Goal: Browse casually: Explore the website without a specific task or goal

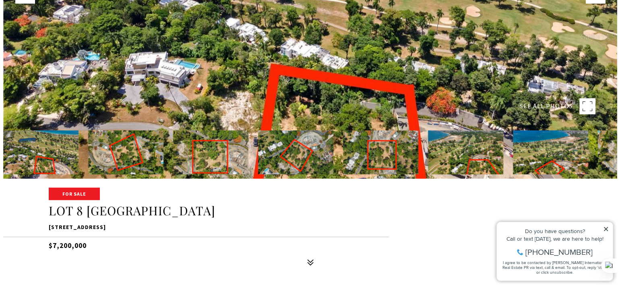
scroll to position [121, 0]
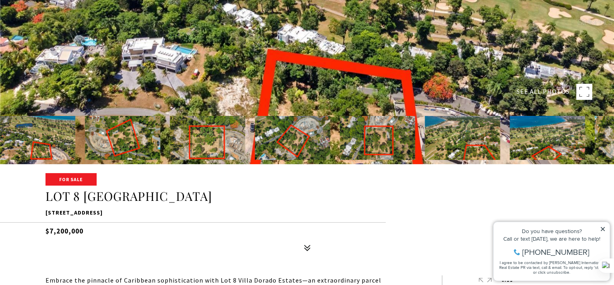
click at [581, 89] on rect at bounding box center [584, 92] width 16 height 16
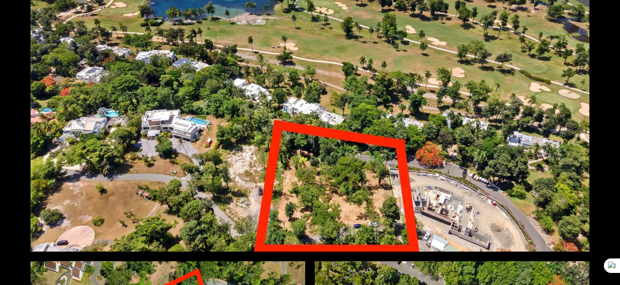
scroll to position [80, 0]
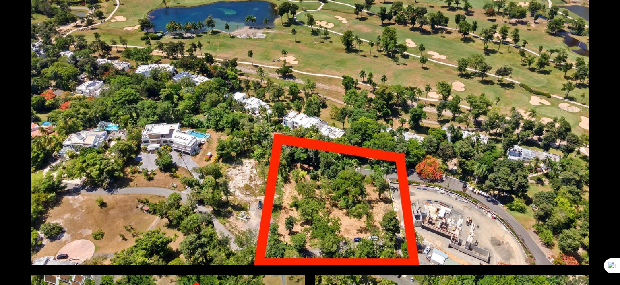
click at [473, 147] on div at bounding box center [310, 109] width 559 height 313
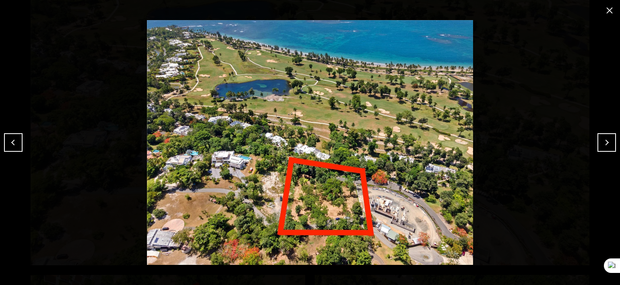
click at [608, 143] on button "Next" at bounding box center [606, 142] width 19 height 19
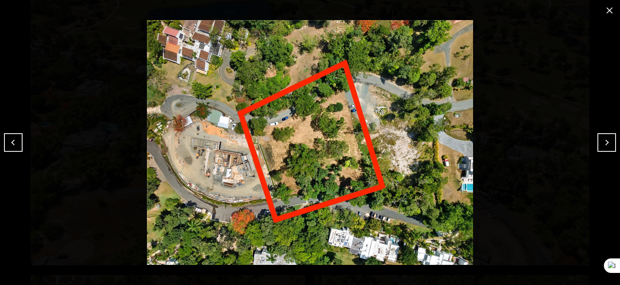
click at [604, 144] on button "Next" at bounding box center [606, 142] width 19 height 19
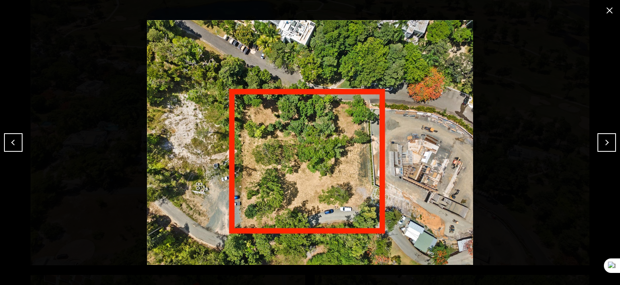
click at [604, 143] on button "Next" at bounding box center [606, 142] width 19 height 19
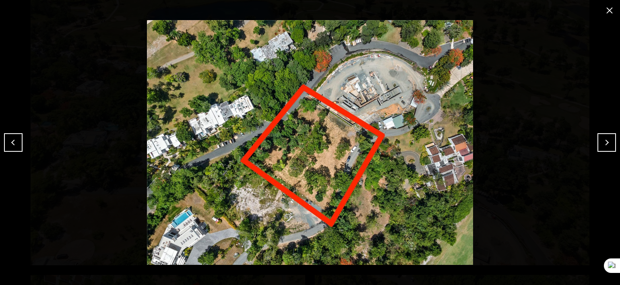
click at [604, 143] on button "Next" at bounding box center [606, 142] width 19 height 19
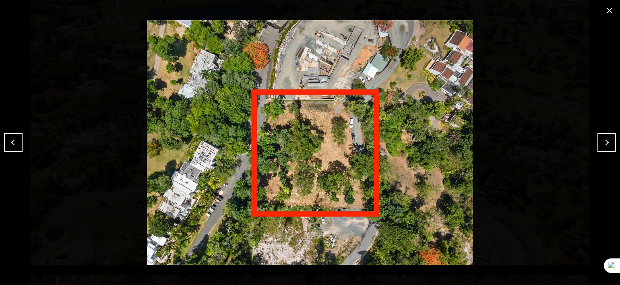
click at [604, 143] on button "Next" at bounding box center [606, 142] width 19 height 19
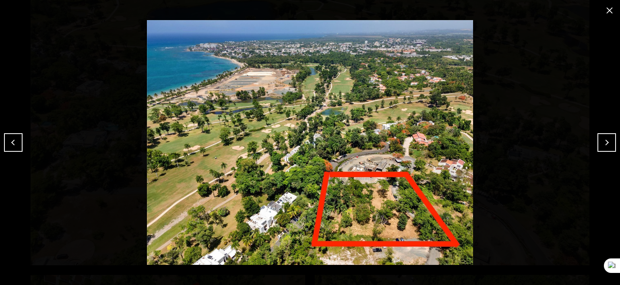
click at [607, 143] on button "Next" at bounding box center [606, 142] width 19 height 19
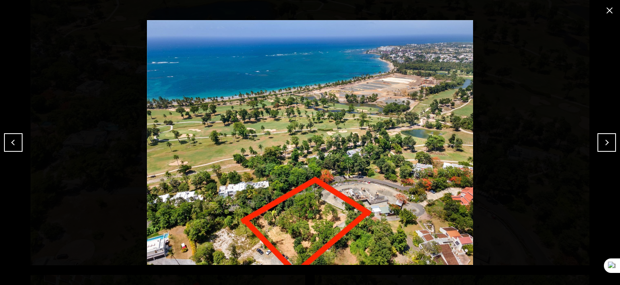
click at [606, 144] on button "Next" at bounding box center [606, 142] width 19 height 19
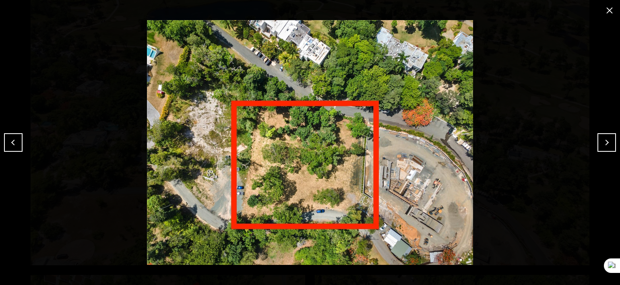
click at [600, 133] on button "Next" at bounding box center [606, 142] width 19 height 19
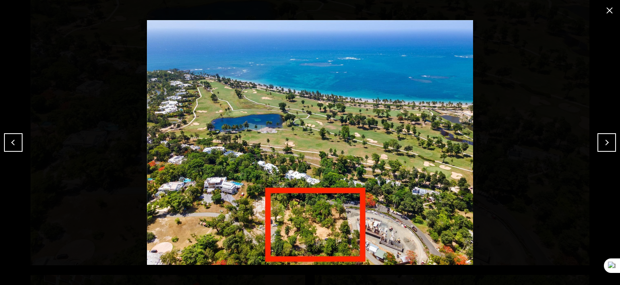
click at [600, 133] on button "Next" at bounding box center [606, 142] width 19 height 19
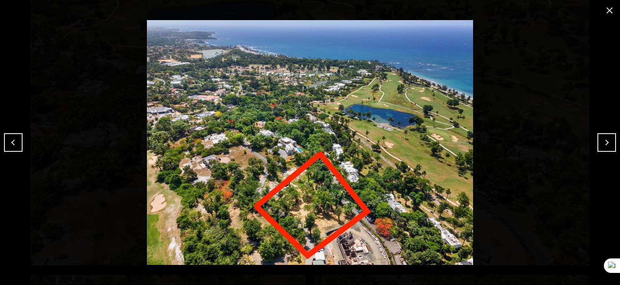
click at [600, 133] on button "Next" at bounding box center [606, 142] width 19 height 19
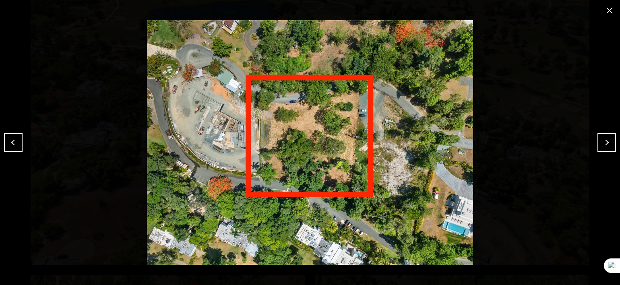
click at [600, 133] on button "Next" at bounding box center [606, 142] width 19 height 19
